Goal: Task Accomplishment & Management: Complete application form

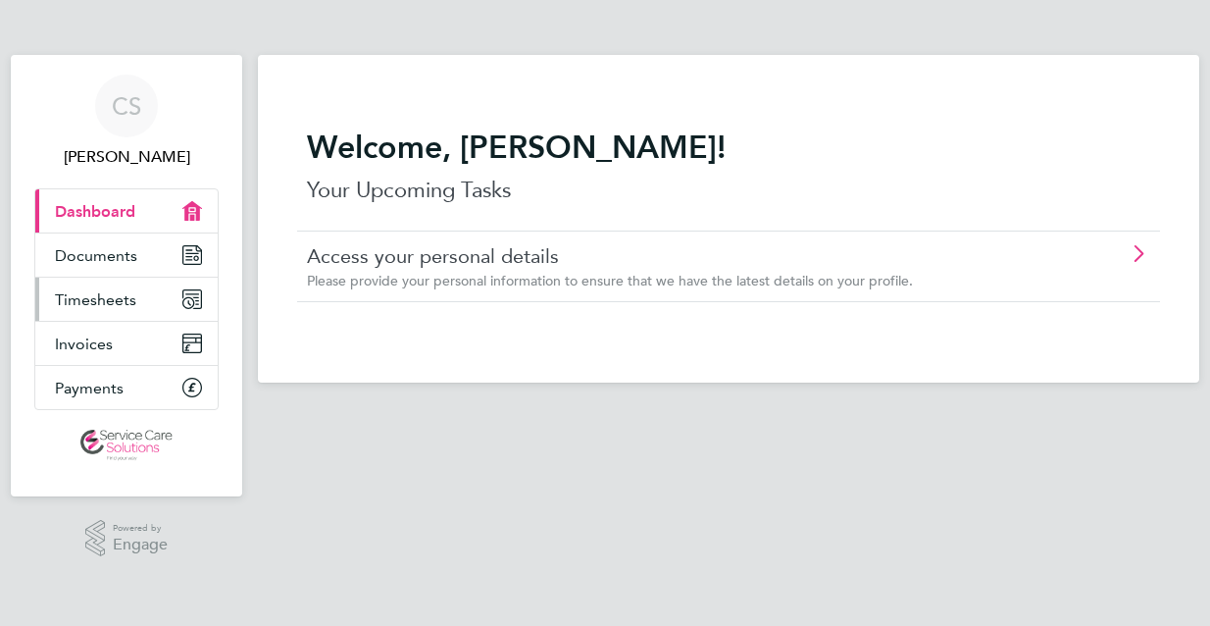
click at [119, 299] on span "Timesheets" at bounding box center [95, 299] width 81 height 19
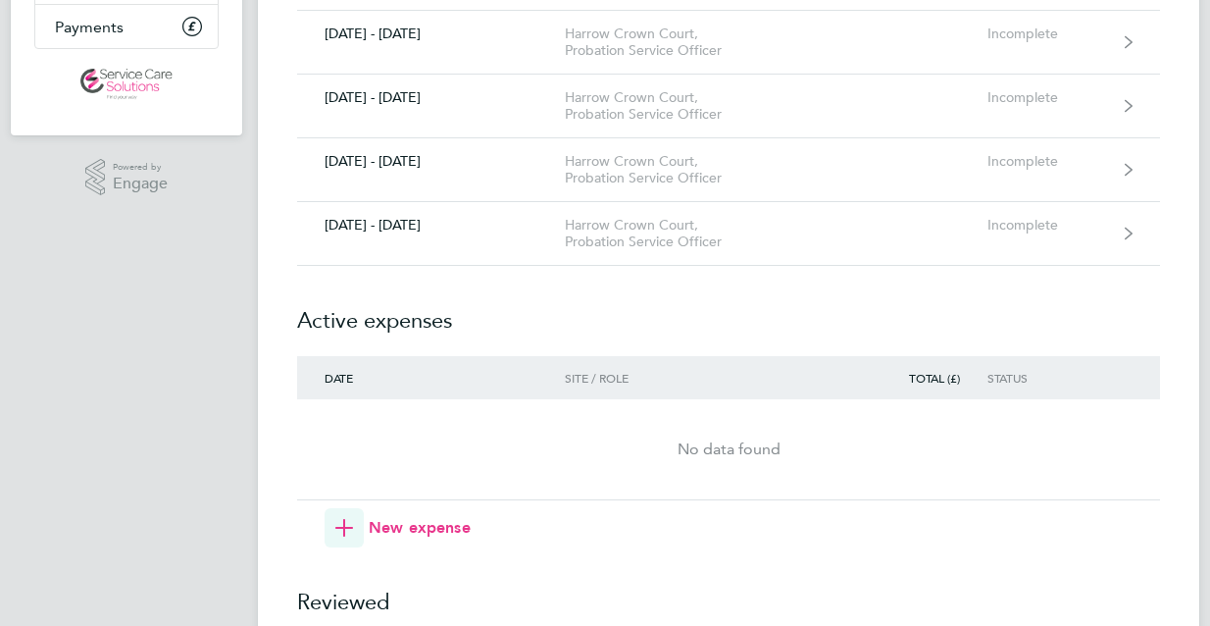
scroll to position [392, 0]
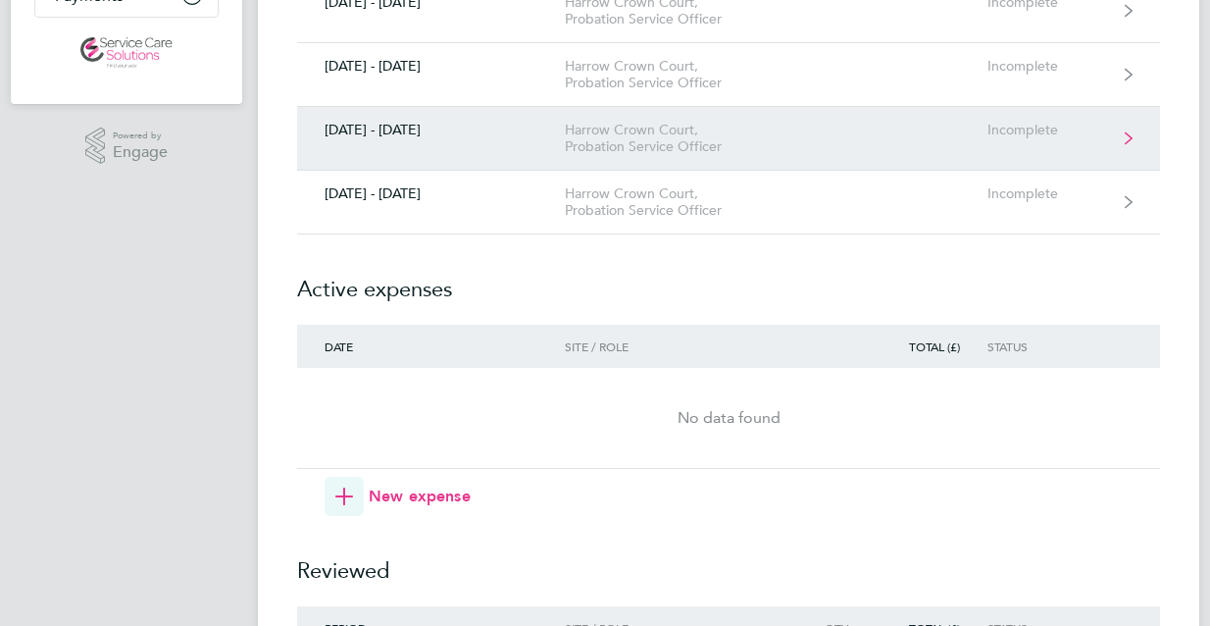
click at [598, 143] on div "Harrow Crown Court, Probation Service Officer" at bounding box center [677, 138] width 225 height 33
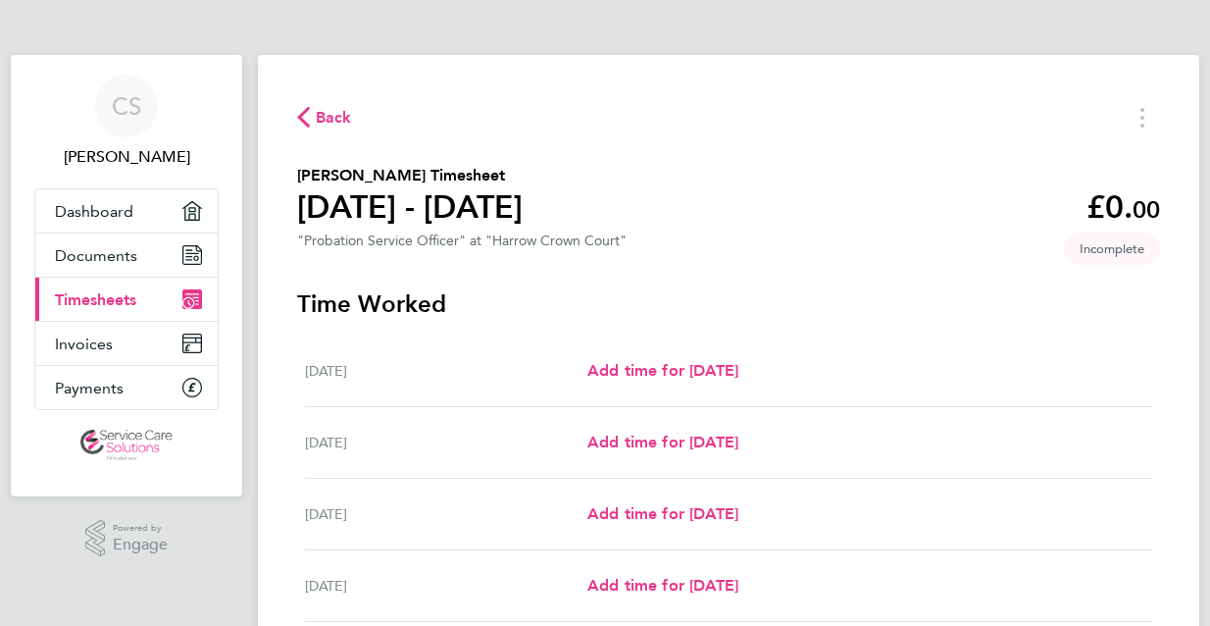
scroll to position [98, 0]
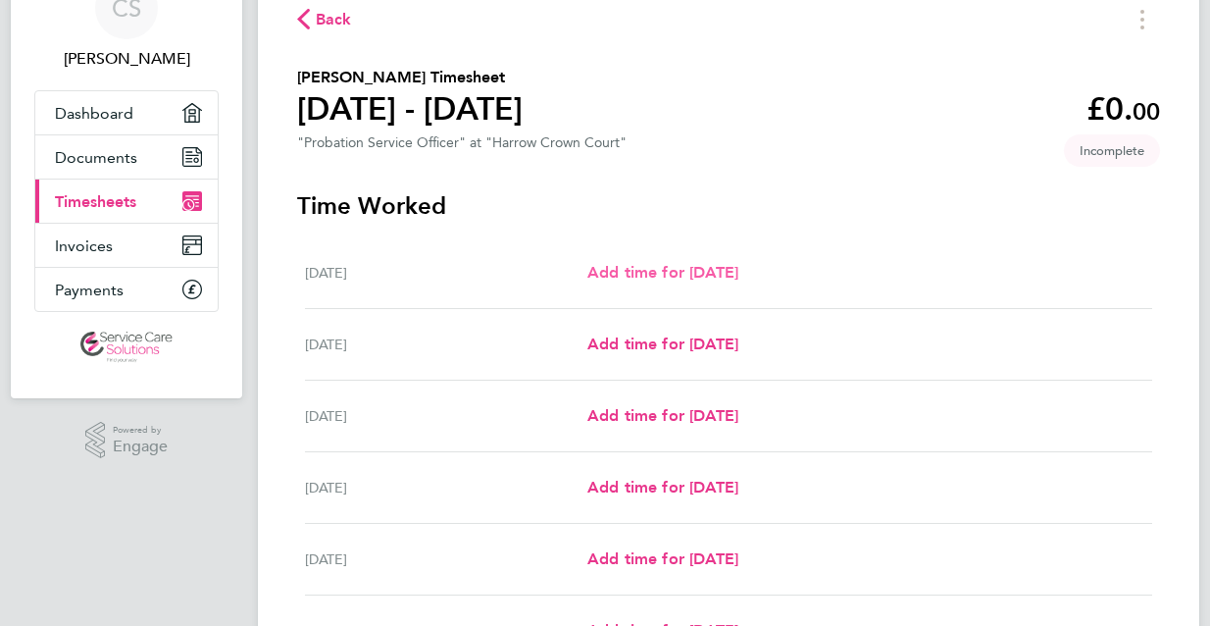
click at [615, 272] on span "Add time for [DATE]" at bounding box center [662, 272] width 151 height 19
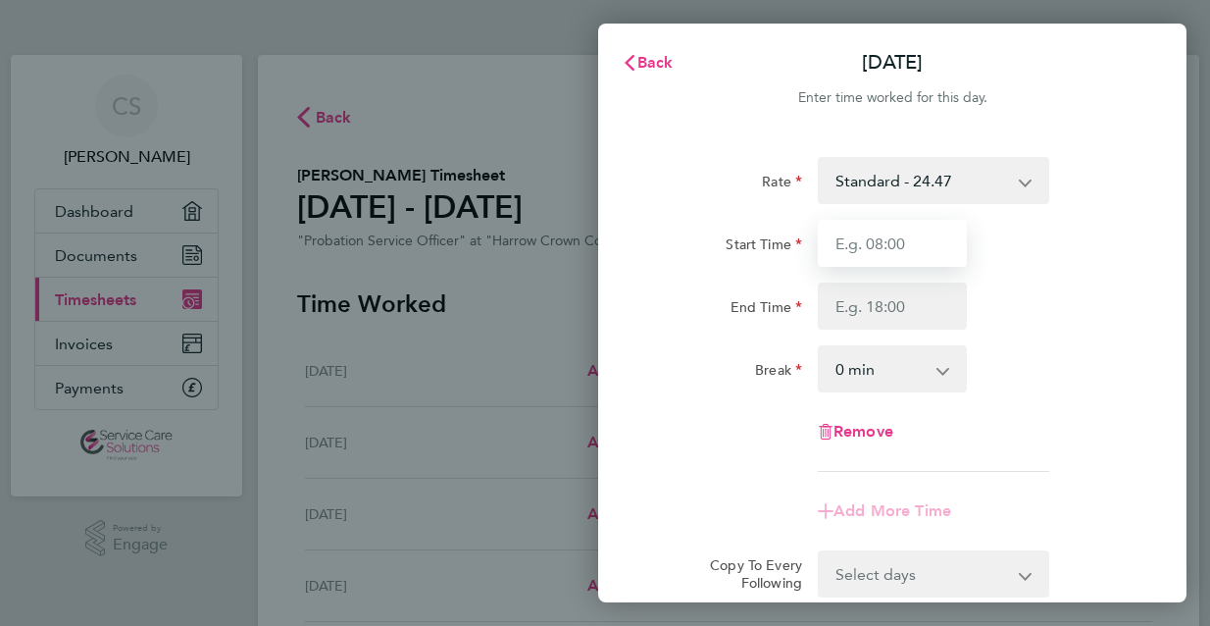
click at [883, 250] on input "Start Time" at bounding box center [892, 243] width 149 height 47
type input "09:00"
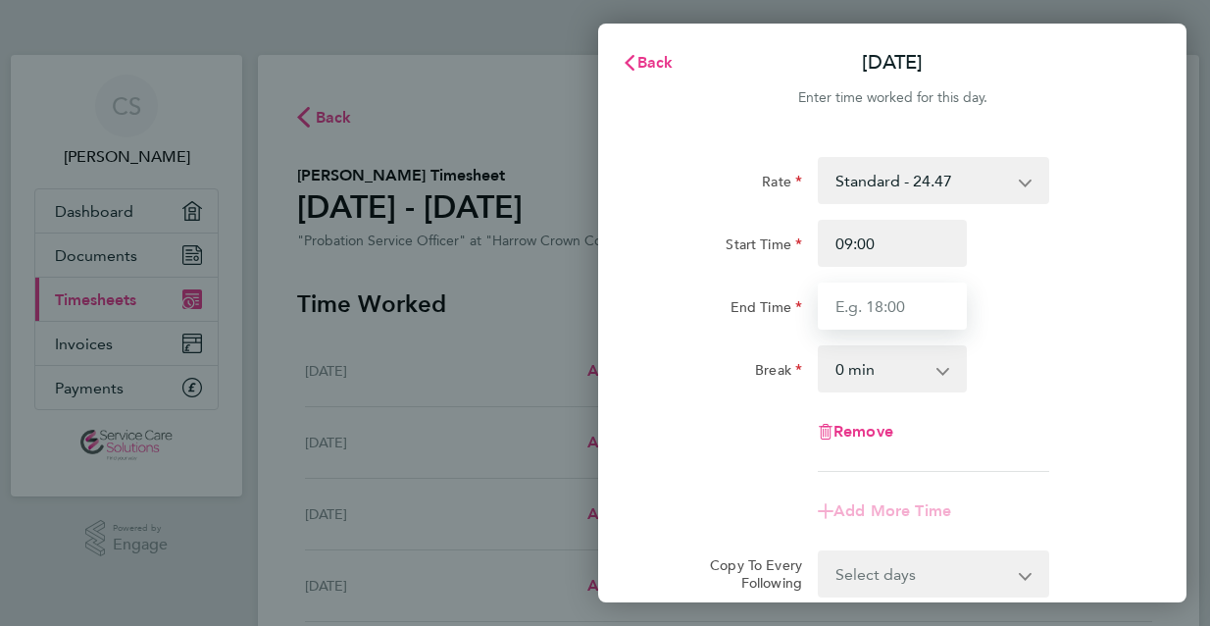
type input "17:30"
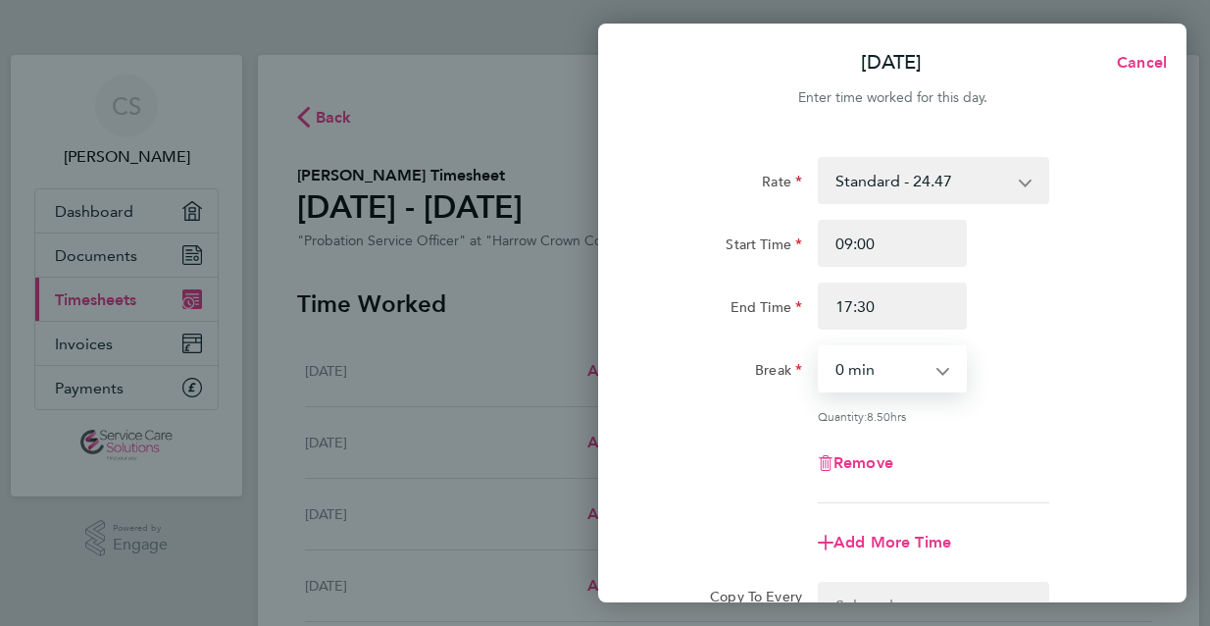
click at [930, 374] on select "0 min 15 min 30 min 45 min 60 min 75 min 90 min" at bounding box center [881, 368] width 122 height 43
select select "30"
click at [820, 347] on select "0 min 15 min 30 min 45 min 60 min 75 min 90 min" at bounding box center [881, 368] width 122 height 43
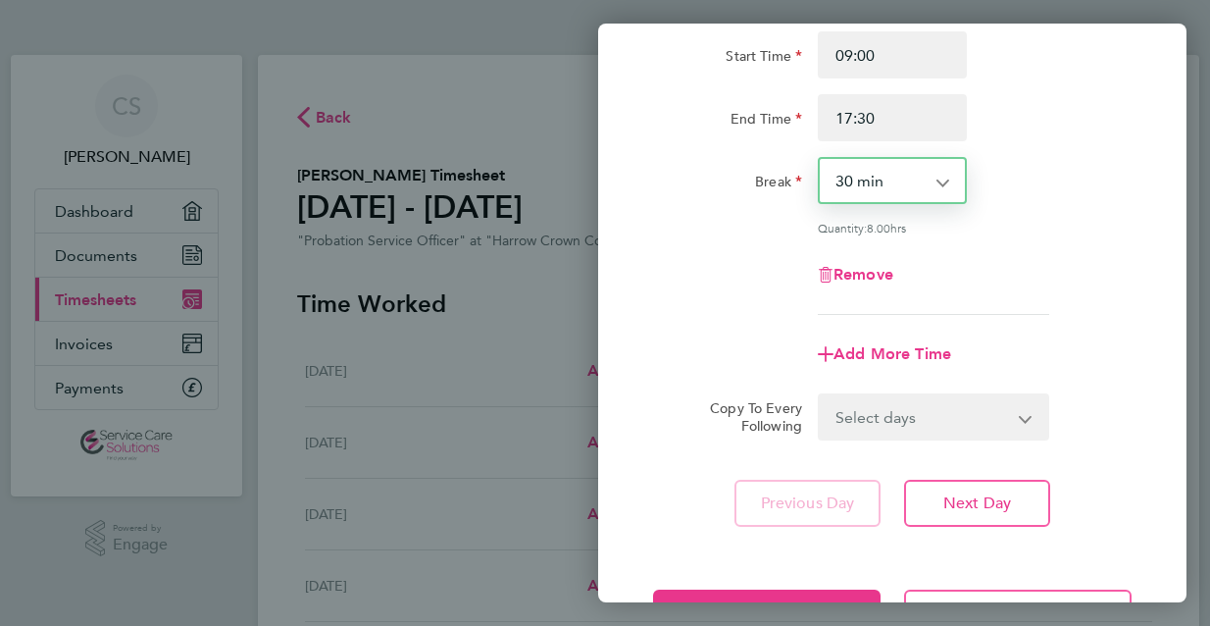
scroll to position [196, 0]
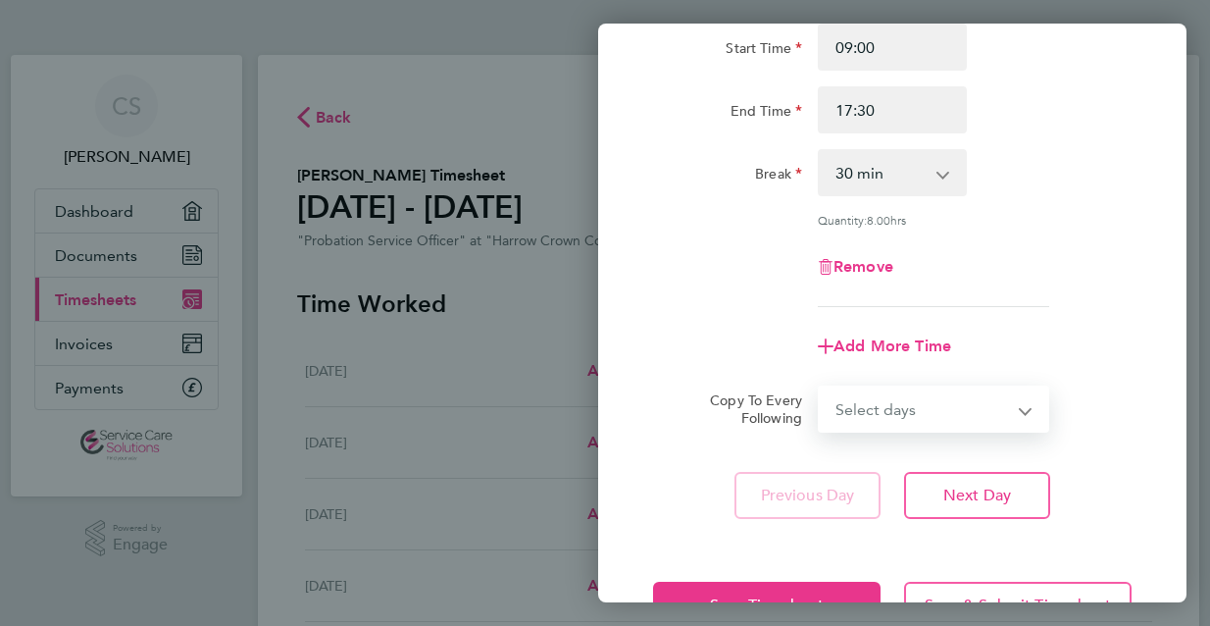
click at [932, 404] on select "Select days Day Weekday (Mon-Fri) Weekend (Sat-Sun) [DATE] [DATE] [DATE] [DATE]…" at bounding box center [923, 408] width 206 height 43
click at [698, 307] on app-timesheet-line-form-group "Rate Standard - 24.47 Start Time 09:00 End Time 17:30 Break 0 min 15 min 30 min…" at bounding box center [892, 165] width 479 height 409
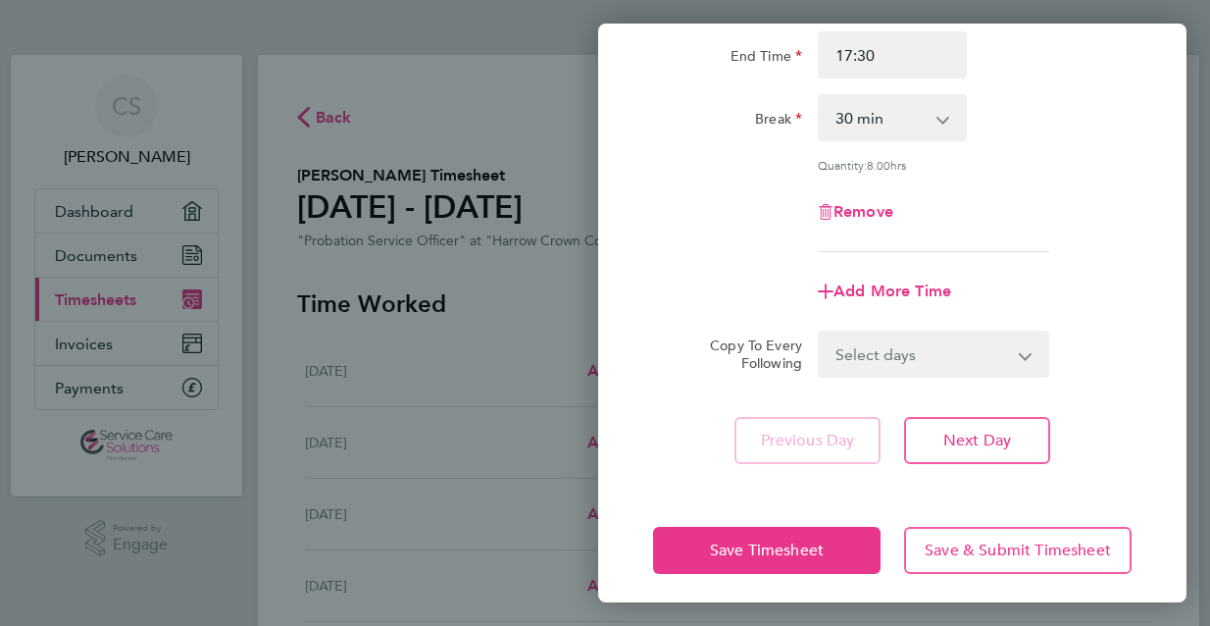
scroll to position [260, 0]
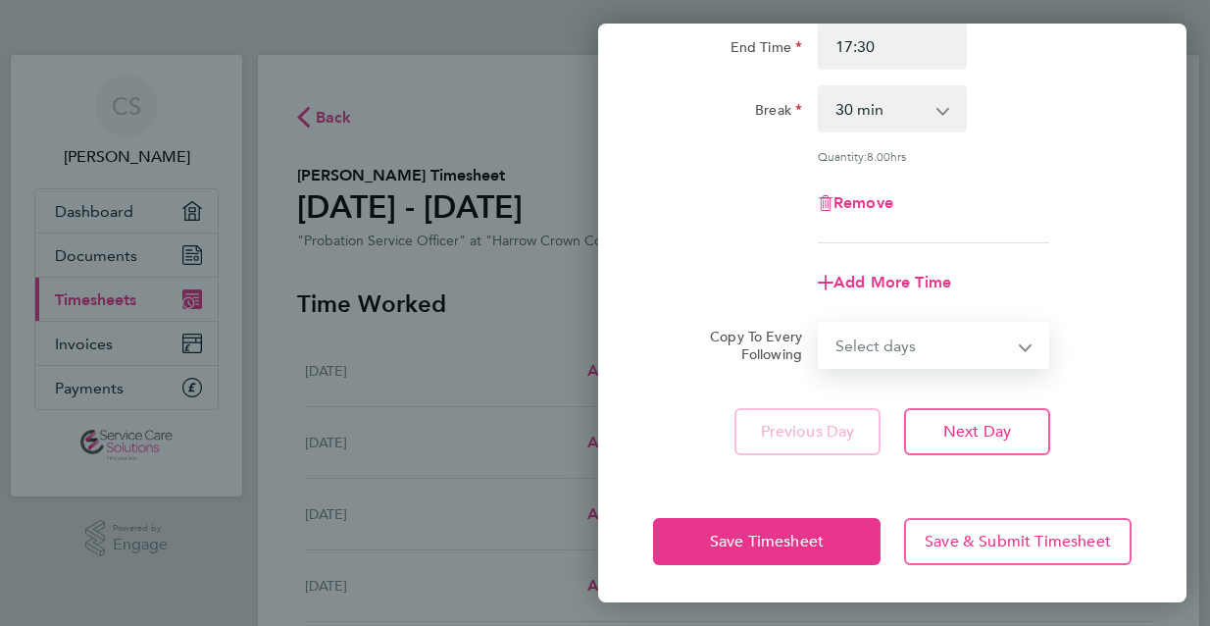
click at [879, 354] on select "Select days Day Weekday (Mon-Fri) Weekend (Sat-Sun) [DATE] [DATE] [DATE] [DATE]…" at bounding box center [923, 345] width 206 height 43
select select "WEEKDAY"
click at [820, 324] on select "Select days Day Weekday (Mon-Fri) Weekend (Sat-Sun) [DATE] [DATE] [DATE] [DATE]…" at bounding box center [923, 345] width 206 height 43
select select "[DATE]"
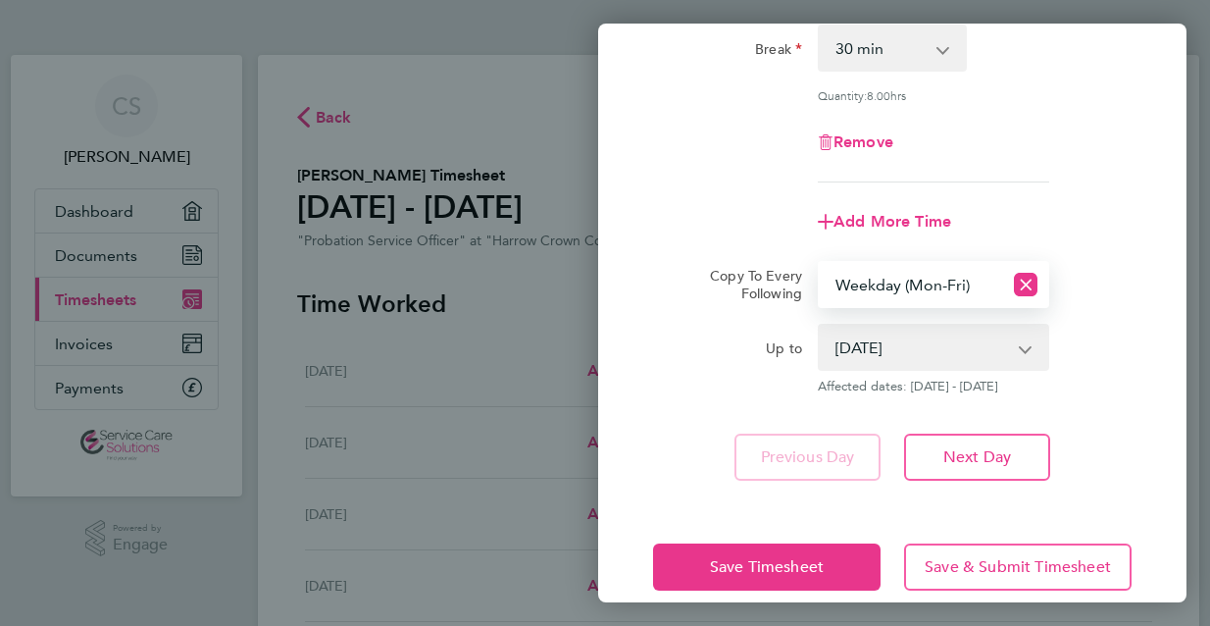
scroll to position [346, 0]
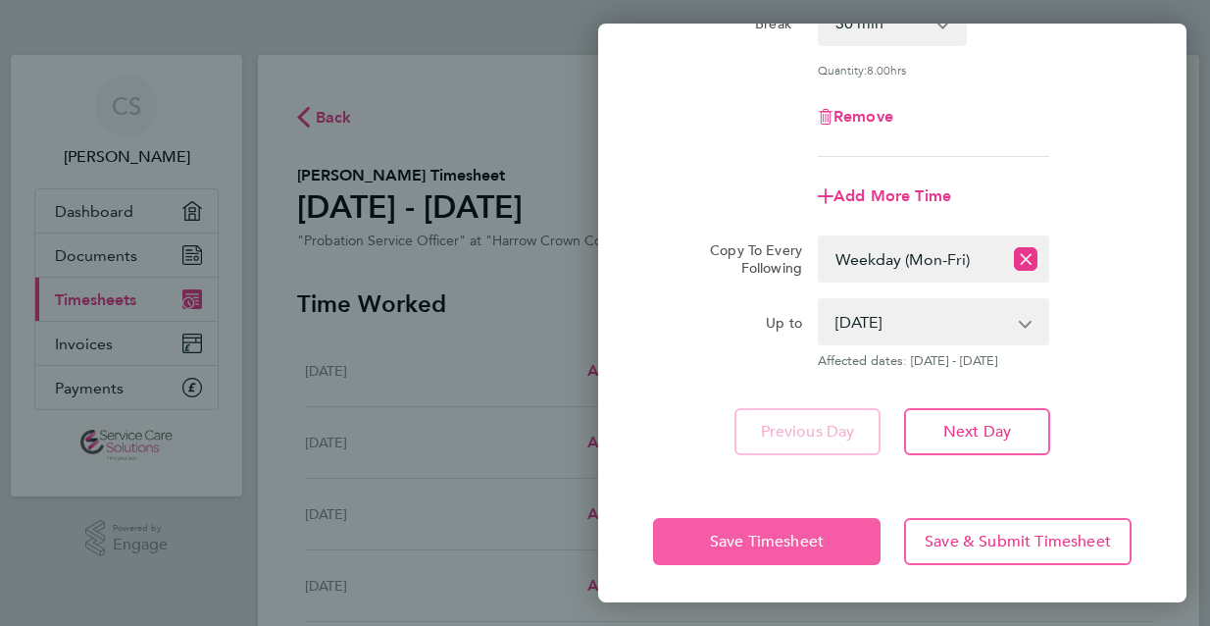
click at [805, 538] on span "Save Timesheet" at bounding box center [767, 542] width 114 height 20
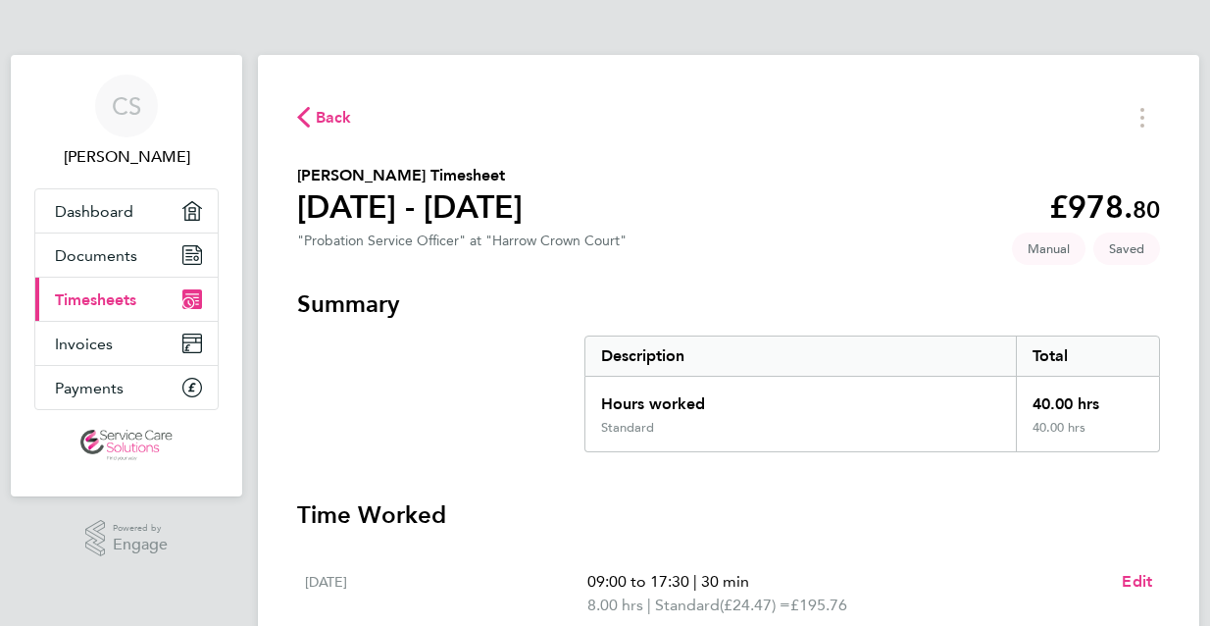
click at [127, 300] on span "Timesheets" at bounding box center [95, 299] width 81 height 19
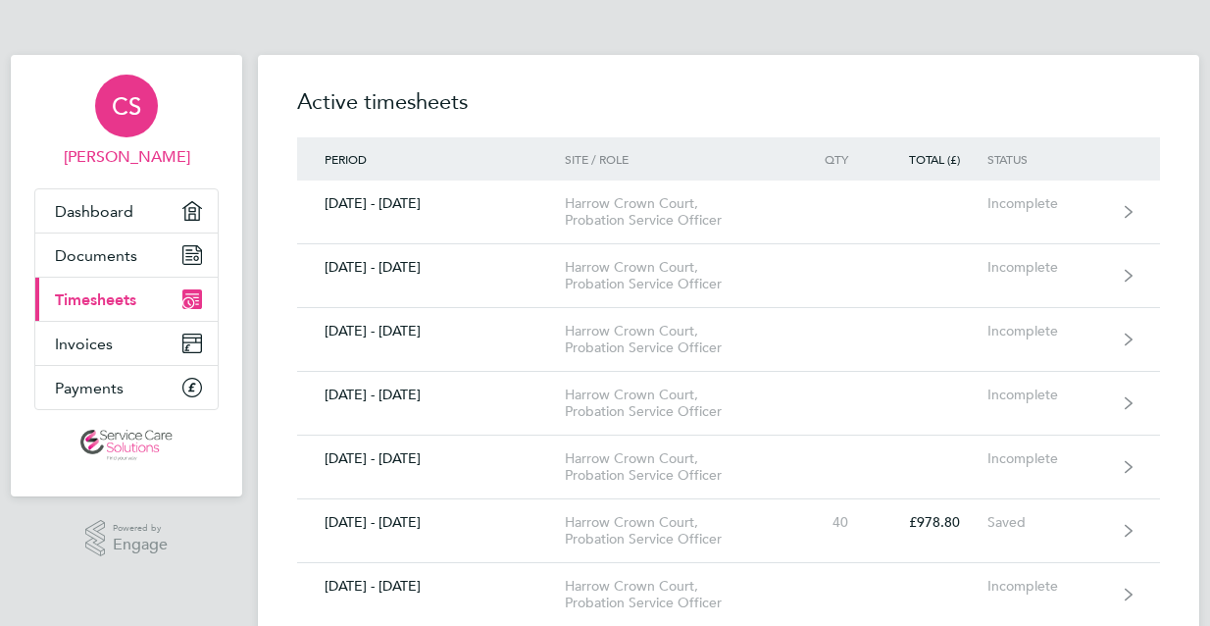
click at [146, 156] on span "[PERSON_NAME]" at bounding box center [126, 157] width 184 height 24
